Goal: Task Accomplishment & Management: Use online tool/utility

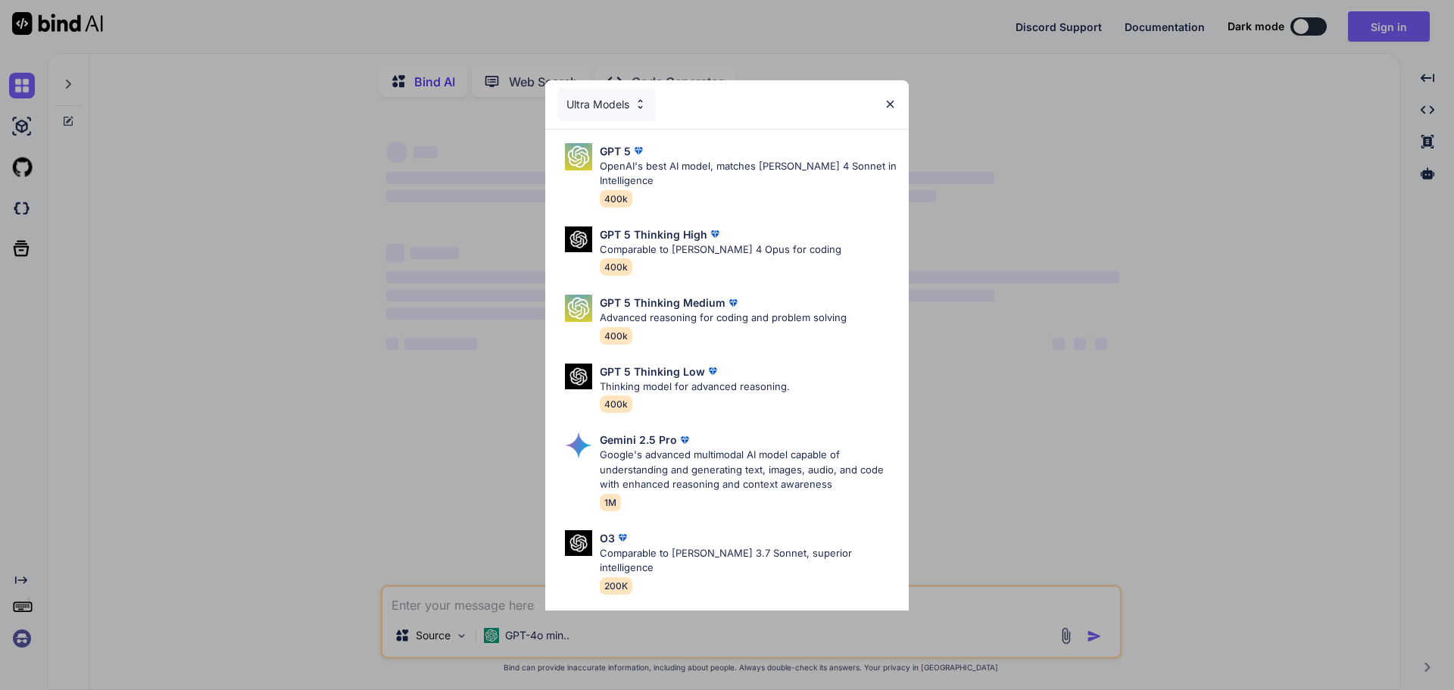
type textarea "x"
click at [891, 86] on div "Ultra Models" at bounding box center [726, 104] width 363 height 48
click at [897, 87] on div "Ultra Models" at bounding box center [726, 104] width 363 height 48
click at [892, 105] on img at bounding box center [890, 104] width 13 height 13
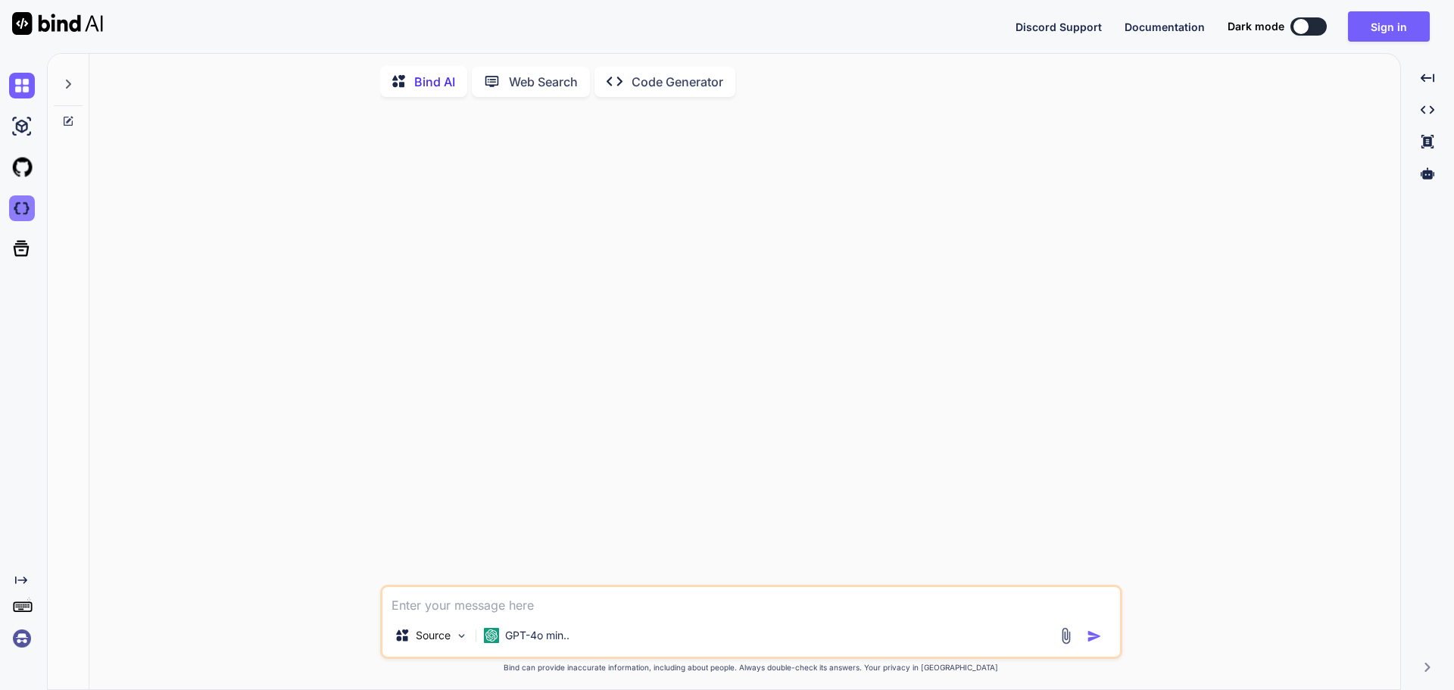
click at [19, 205] on img at bounding box center [22, 208] width 26 height 26
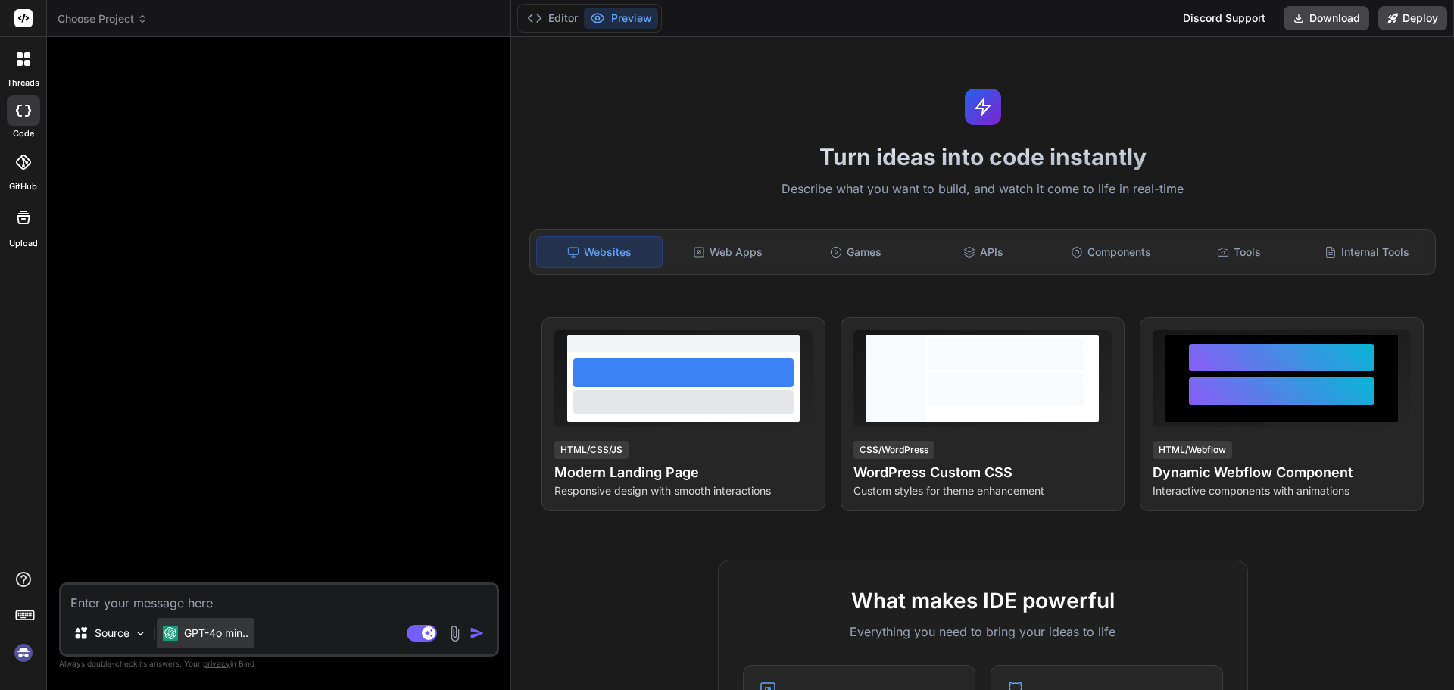
click at [200, 636] on p "GPT-4o min.." at bounding box center [216, 633] width 64 height 15
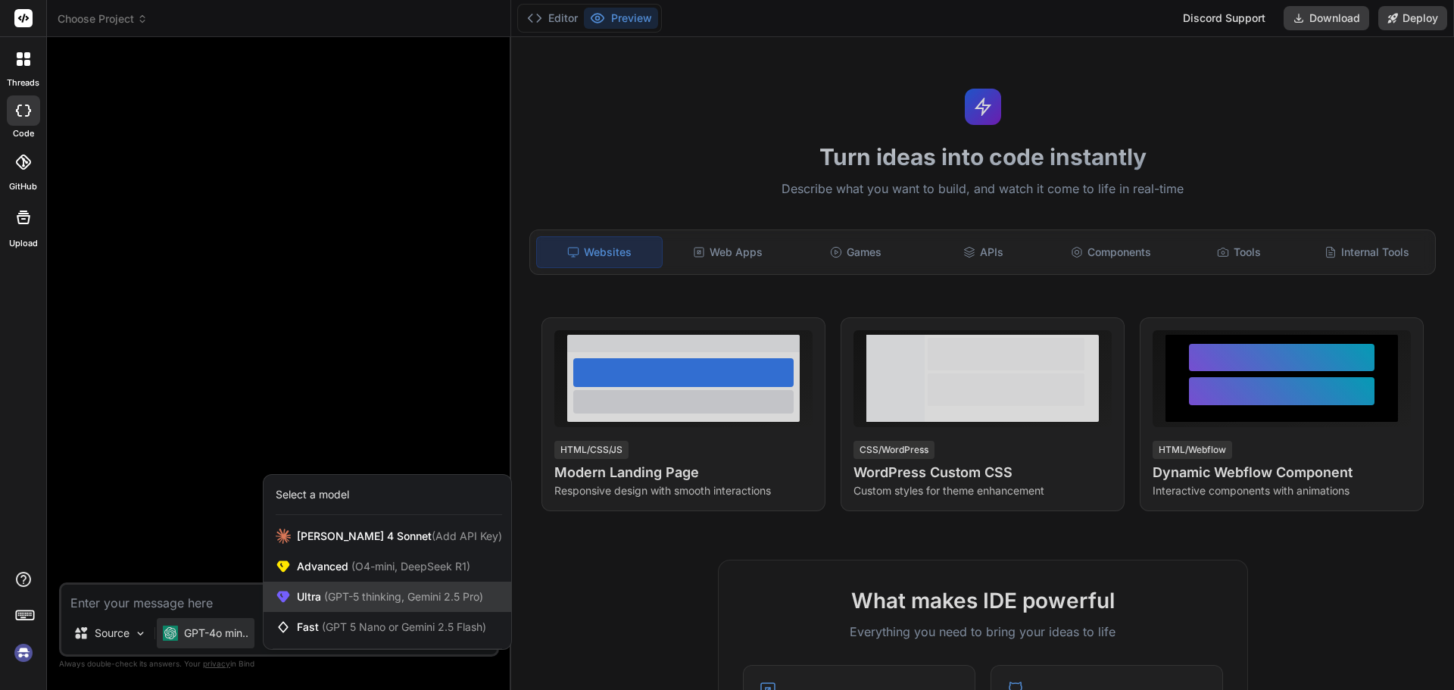
click at [365, 597] on span "(GPT-5 thinking, Gemini 2.5 Pro)" at bounding box center [402, 596] width 162 height 13
type textarea "x"
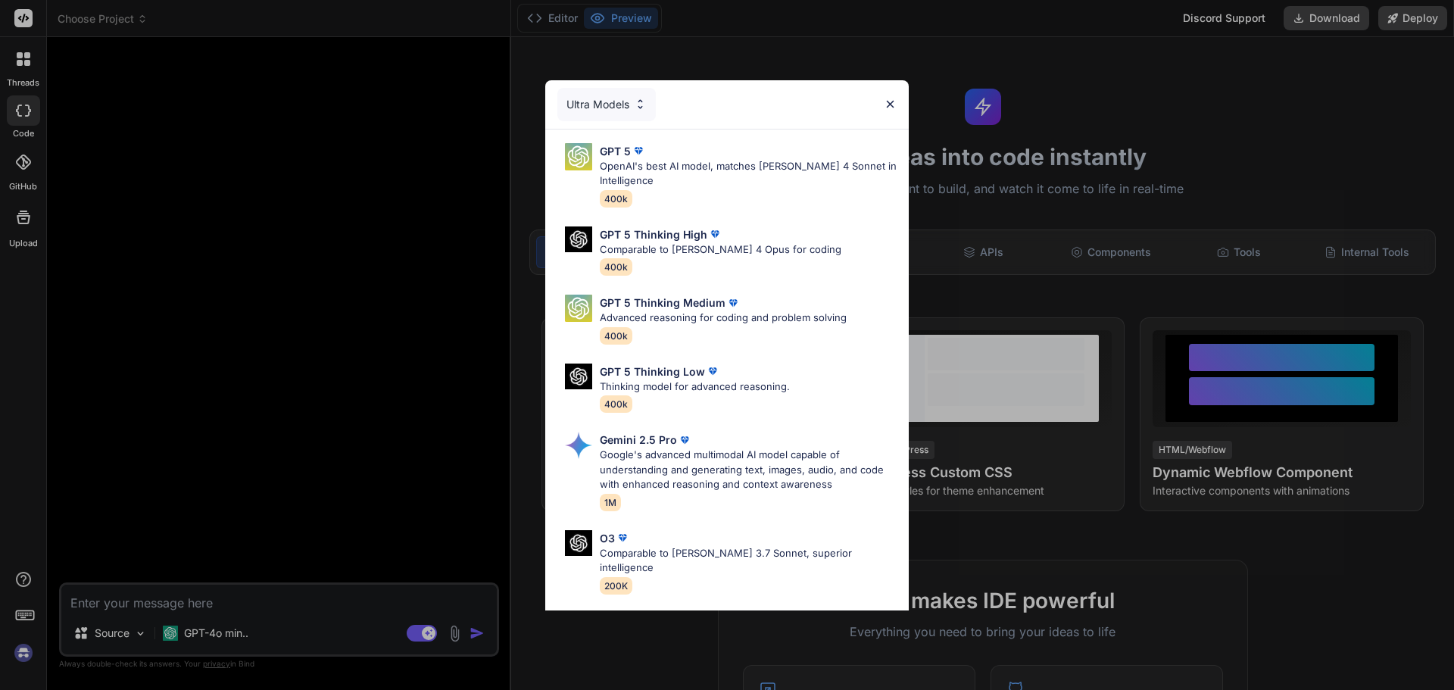
click at [892, 106] on img at bounding box center [890, 104] width 13 height 13
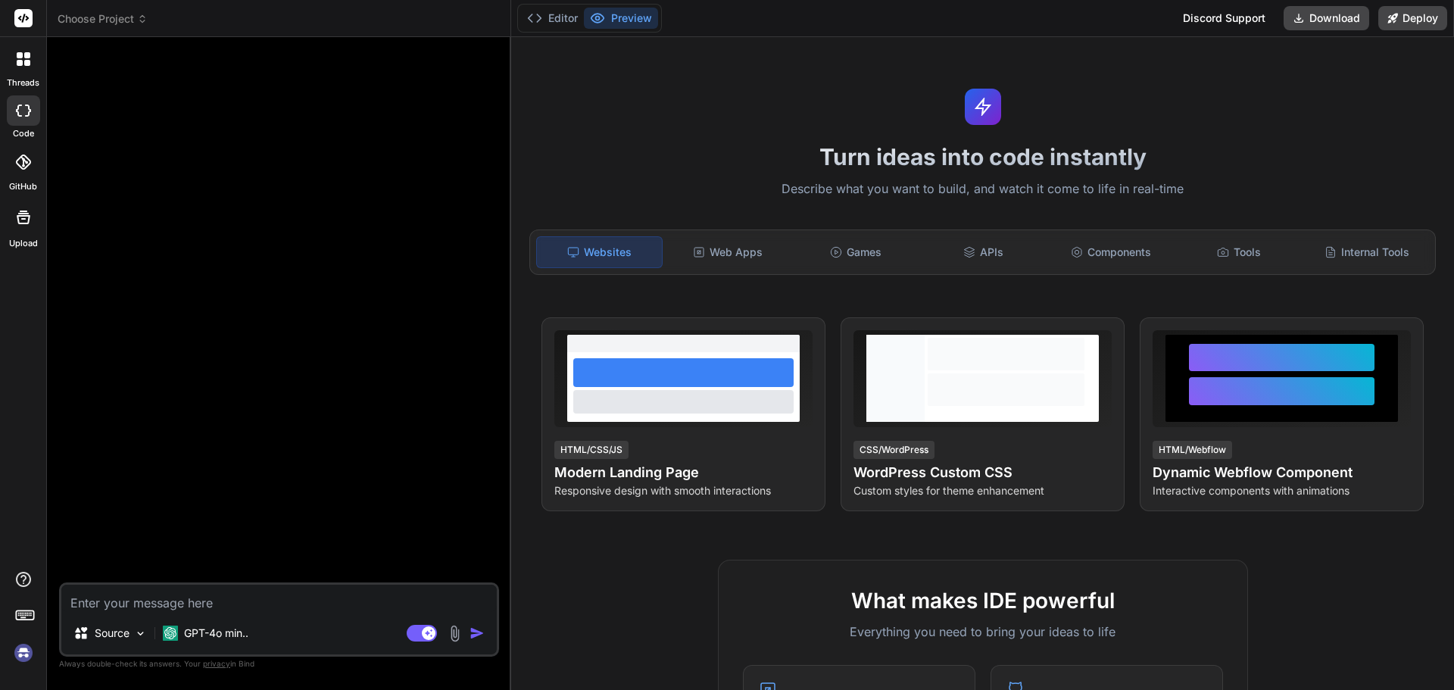
click at [30, 158] on icon at bounding box center [23, 161] width 15 height 15
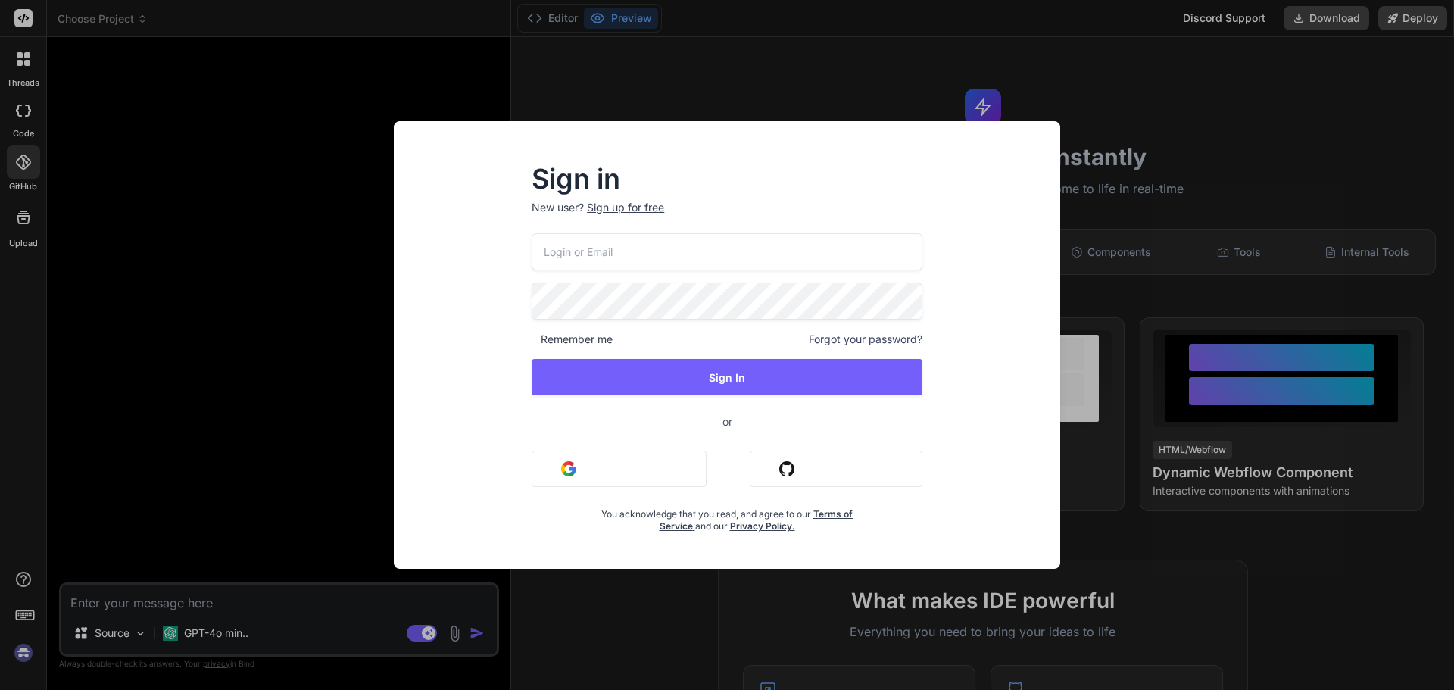
click at [19, 228] on div "Sign in New user? Sign up for free Remember me Forgot your password? Sign In or…" at bounding box center [727, 345] width 1454 height 690
